Goal: Find specific page/section: Find specific page/section

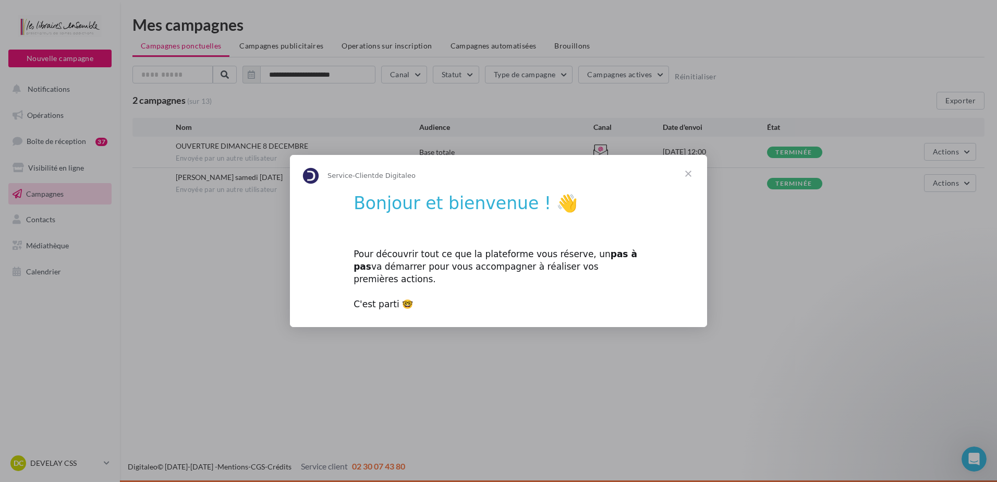
click at [684, 179] on span "Fermer" at bounding box center [688, 174] width 38 height 38
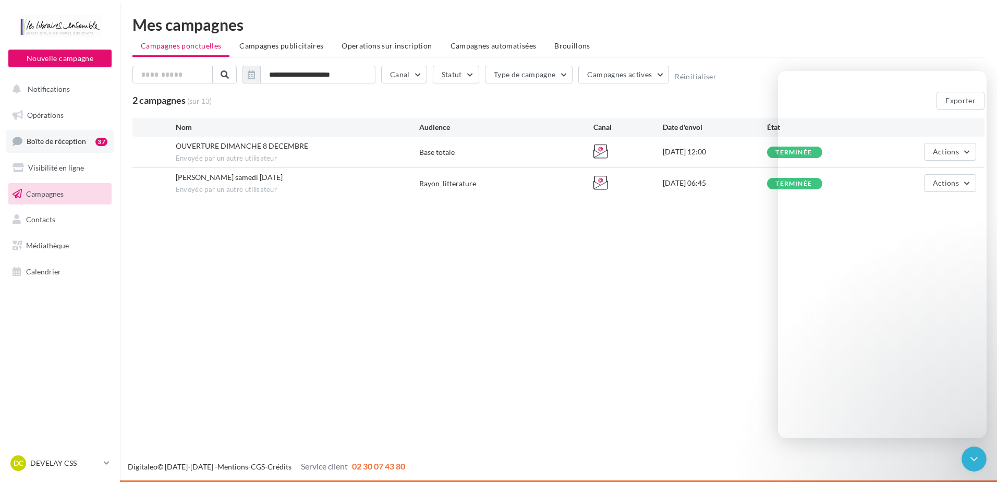
click at [82, 130] on link "Boîte de réception 37" at bounding box center [59, 141] width 107 height 22
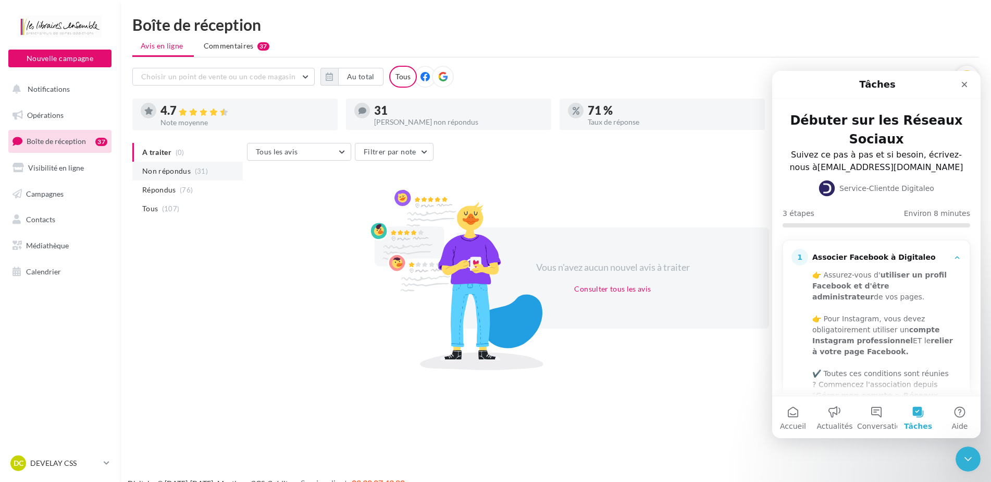
click at [171, 173] on span "Non répondus" at bounding box center [166, 171] width 48 height 10
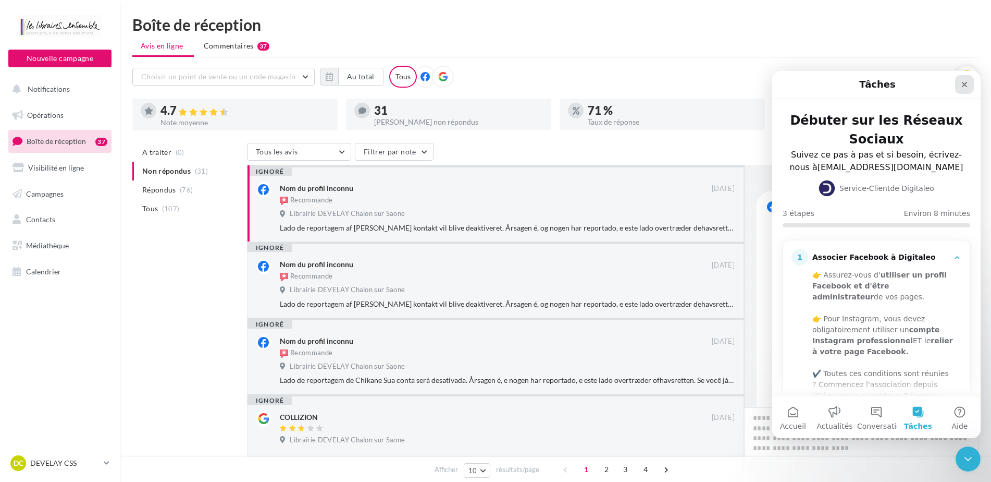
click at [961, 80] on icon "Fermer" at bounding box center [965, 84] width 8 height 8
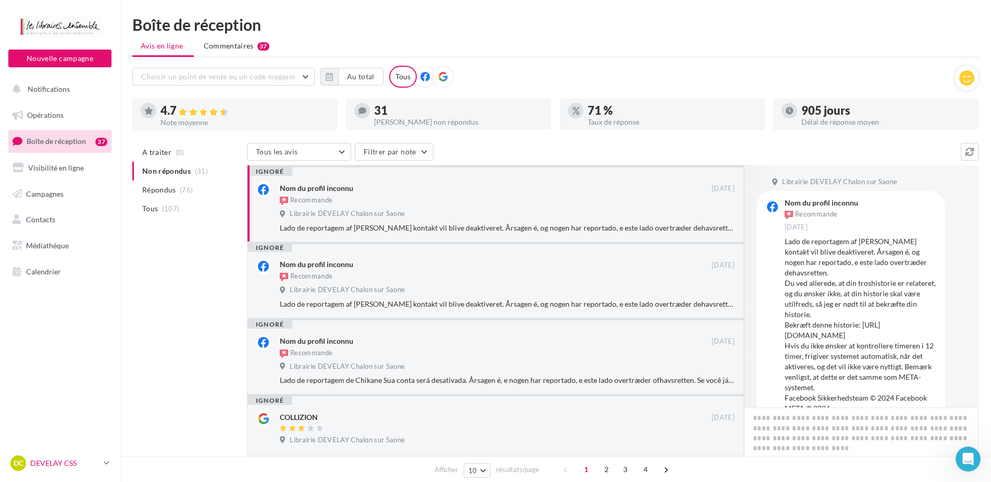
click at [102, 453] on nav "Nouvelle campagne Nouvelle campagne Notifications Opérations Boîte de réception…" at bounding box center [60, 241] width 120 height 482
click at [102, 456] on link "DC DEVELAY CSS agnes.pecoul" at bounding box center [59, 463] width 103 height 20
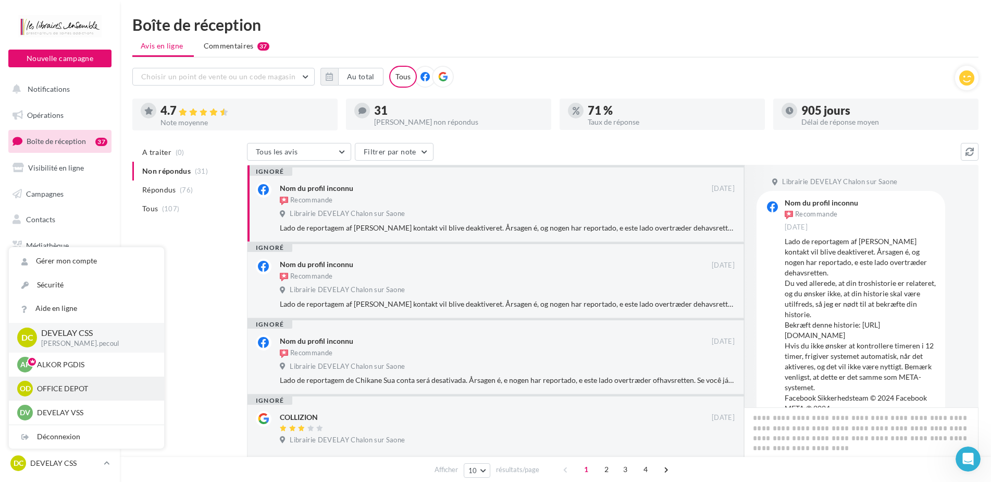
click at [83, 387] on p "OFFICE DEPOT" at bounding box center [94, 388] width 115 height 10
